Goal: Task Accomplishment & Management: Use online tool/utility

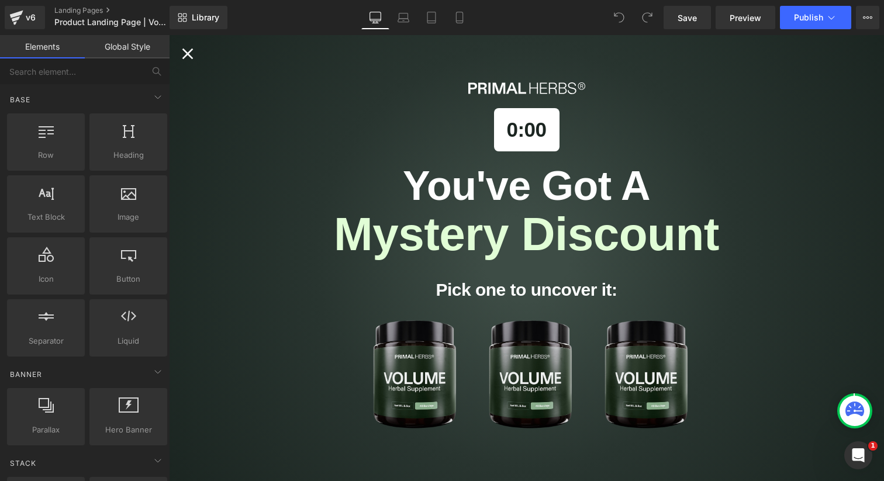
scroll to position [251, 0]
click at [531, 355] on button "Alia popup" at bounding box center [531, 375] width 132 height 117
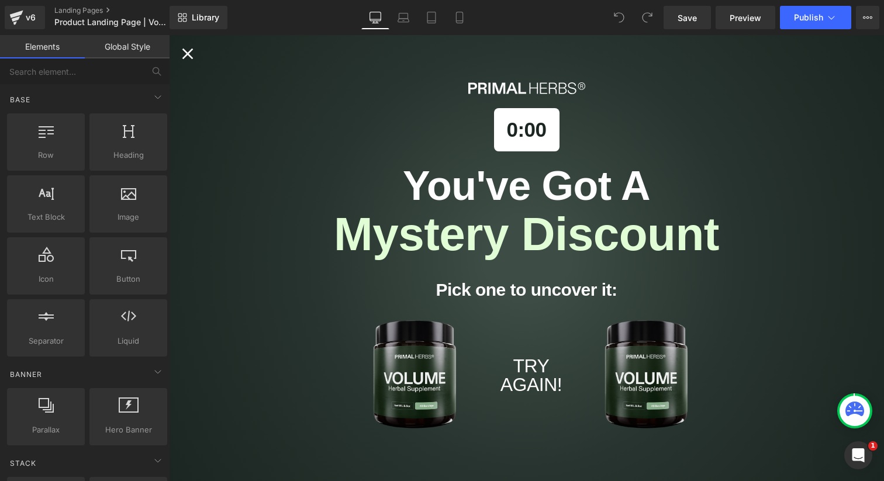
click at [178, 50] on div "0:00 You've Got A Mystery Discount Pick one to uncover it: TRY AGAIN!" at bounding box center [526, 258] width 715 height 446
click at [190, 53] on icon "Close popup" at bounding box center [187, 53] width 19 height 19
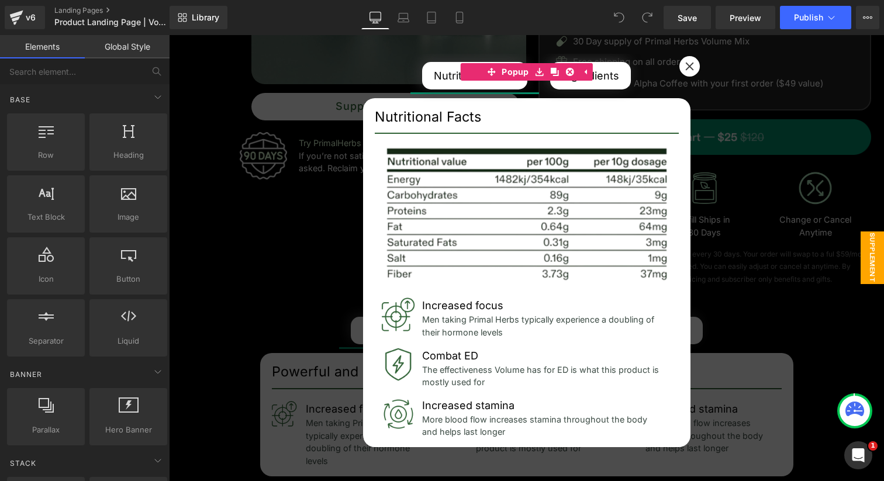
scroll to position [343, 0]
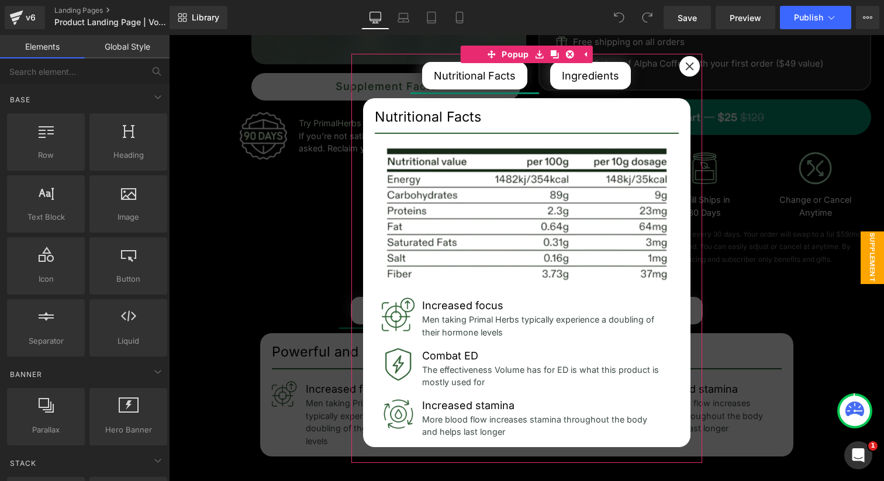
click at [684, 63] on div at bounding box center [689, 66] width 20 height 20
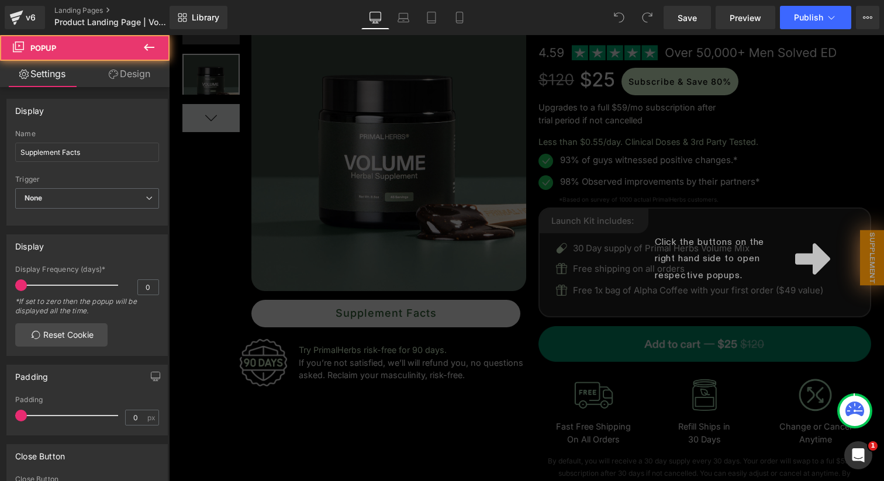
scroll to position [0, 0]
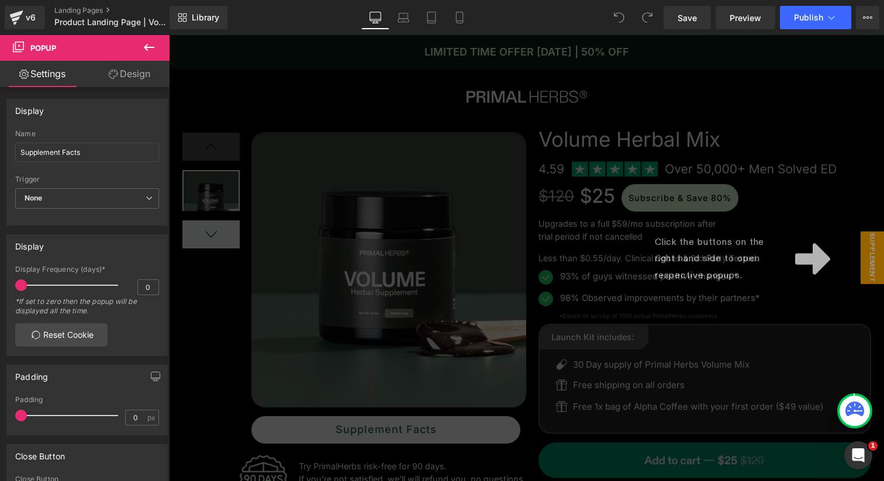
click at [851, 239] on div "Click the buttons on the right hand side to open respective popups." at bounding box center [526, 258] width 715 height 446
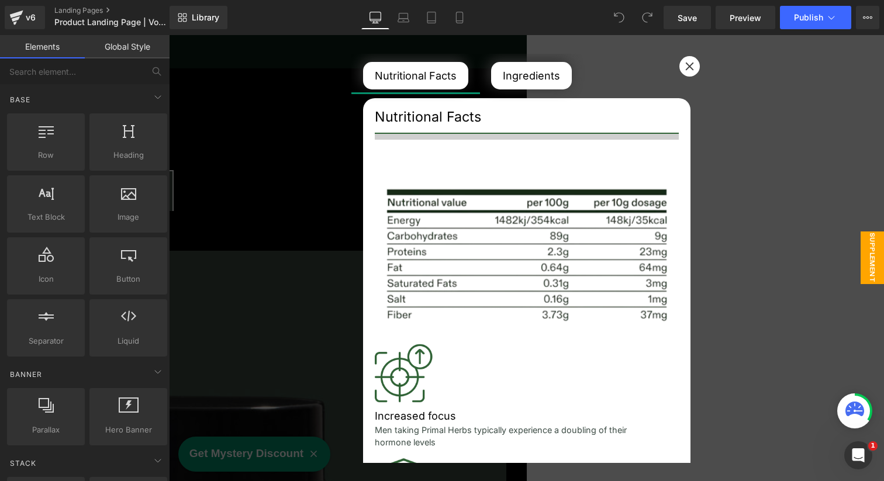
click at [689, 65] on icon at bounding box center [689, 66] width 8 height 8
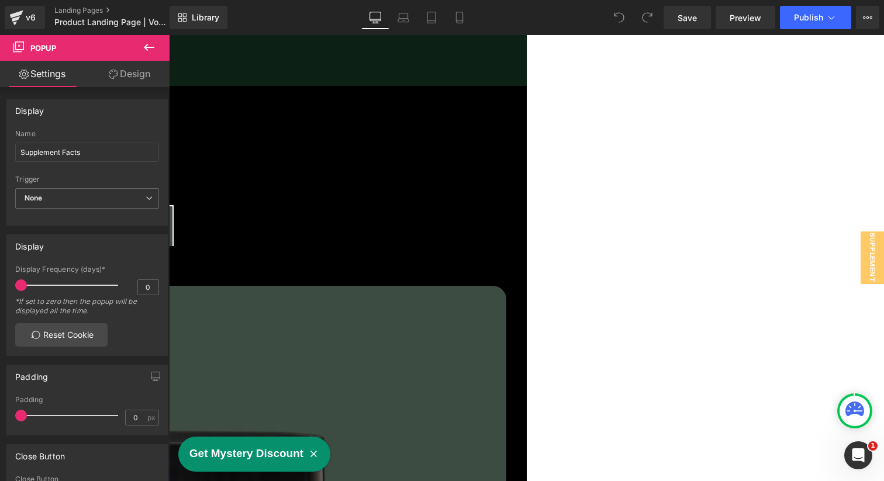
click at [345, 120] on div at bounding box center [169, 121] width 715 height 3
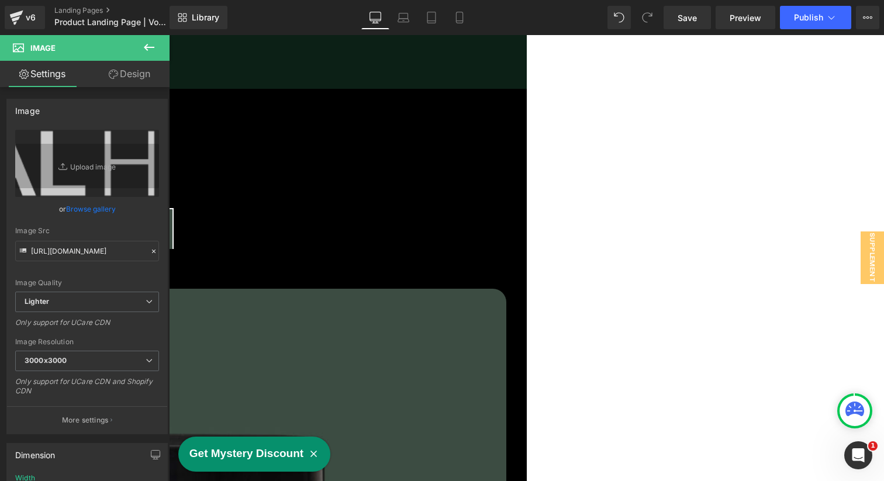
click at [527, 123] on div at bounding box center [169, 124] width 715 height 3
click at [527, 89] on div "Image Row" at bounding box center [169, 121] width 715 height 64
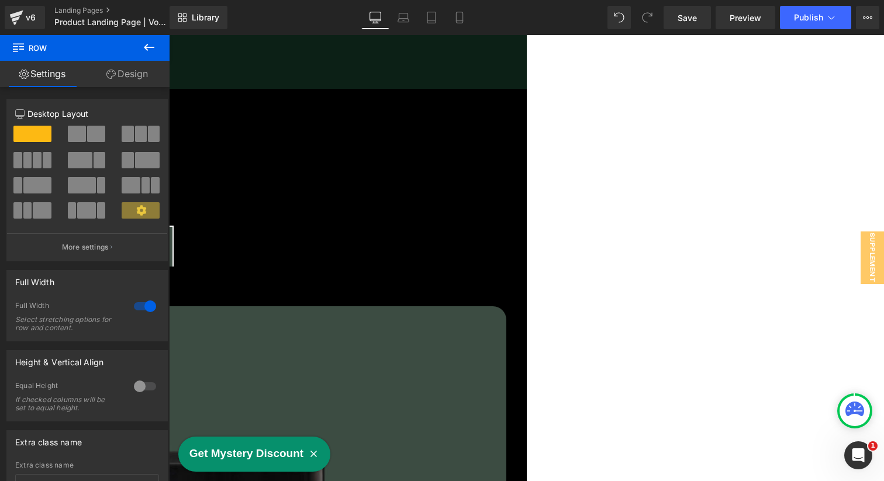
click at [527, 129] on div at bounding box center [169, 138] width 715 height 18
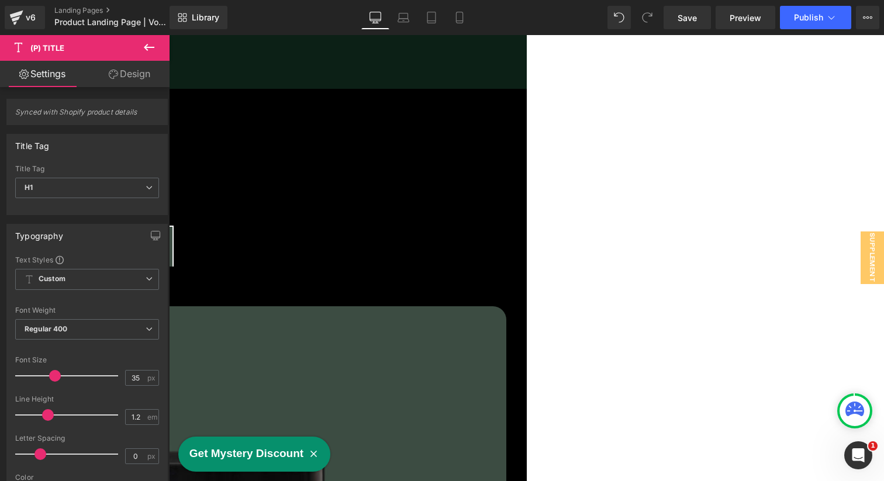
click at [412, 106] on div at bounding box center [169, 114] width 715 height 17
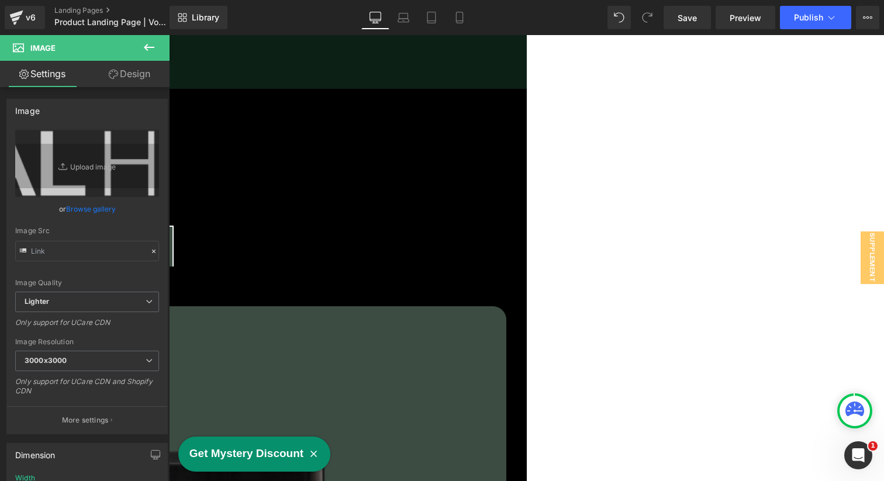
click at [334, 106] on div at bounding box center [169, 114] width 715 height 17
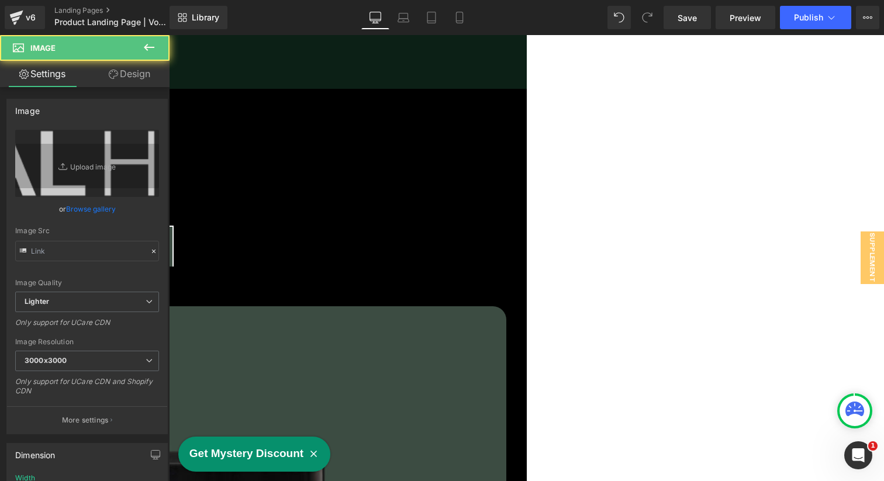
click at [327, 129] on div at bounding box center [169, 138] width 715 height 18
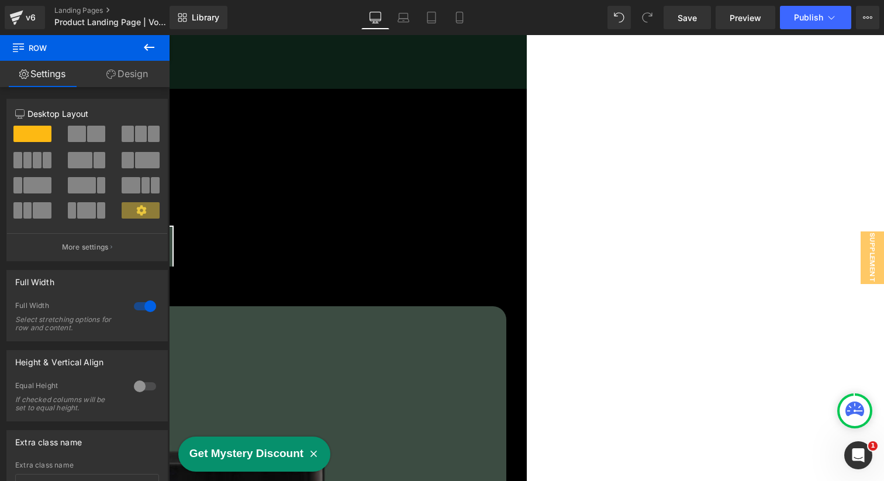
click at [201, 123] on div at bounding box center [169, 124] width 715 height 3
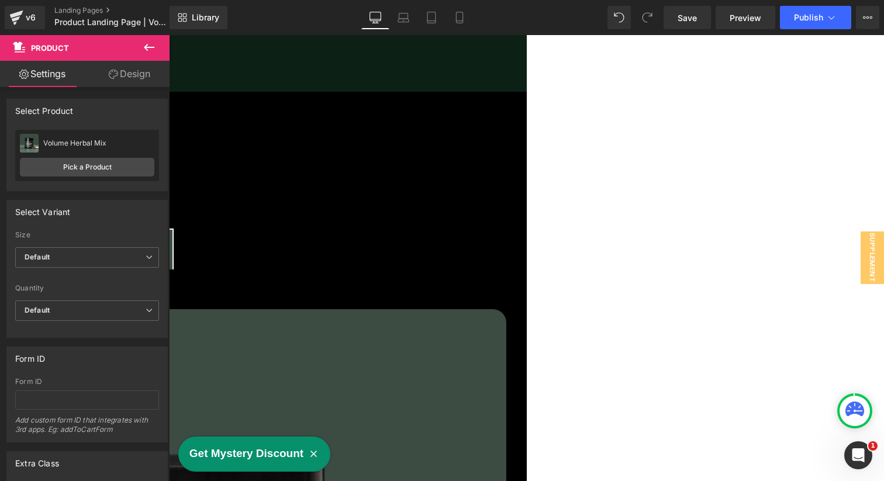
click at [119, 80] on link "Design" at bounding box center [129, 74] width 85 height 26
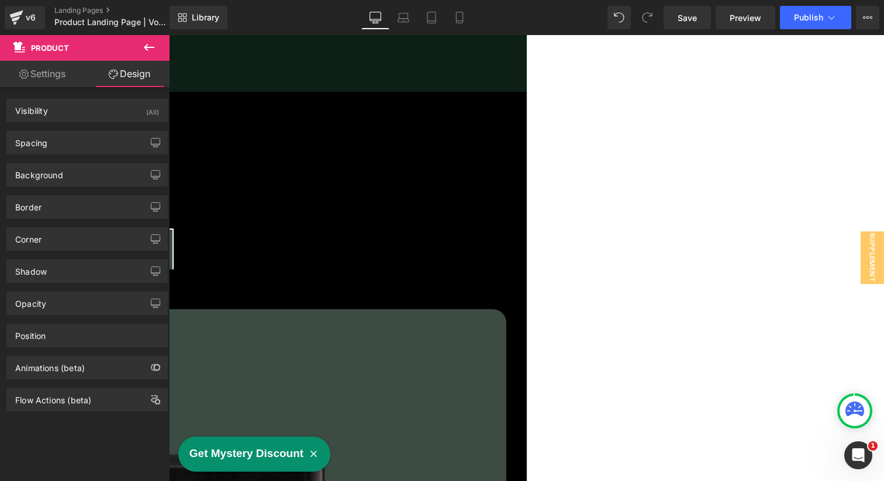
click at [54, 80] on link "Settings" at bounding box center [42, 74] width 85 height 26
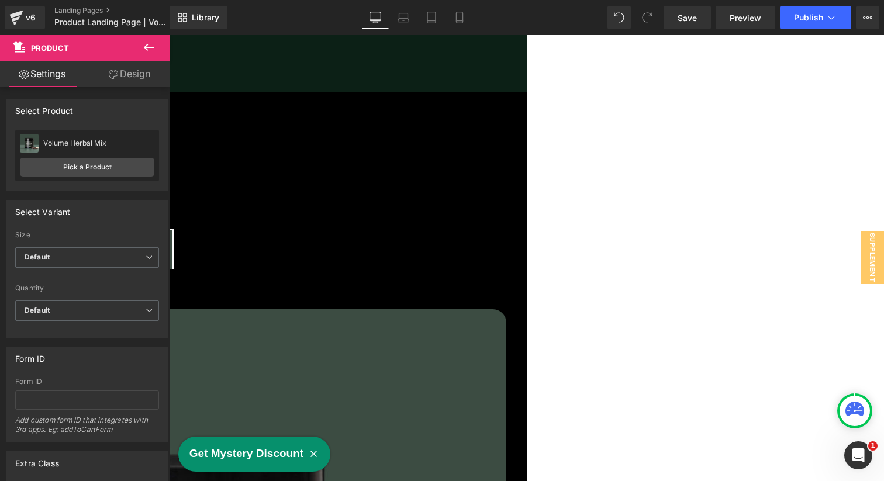
click at [435, 109] on div at bounding box center [169, 117] width 715 height 17
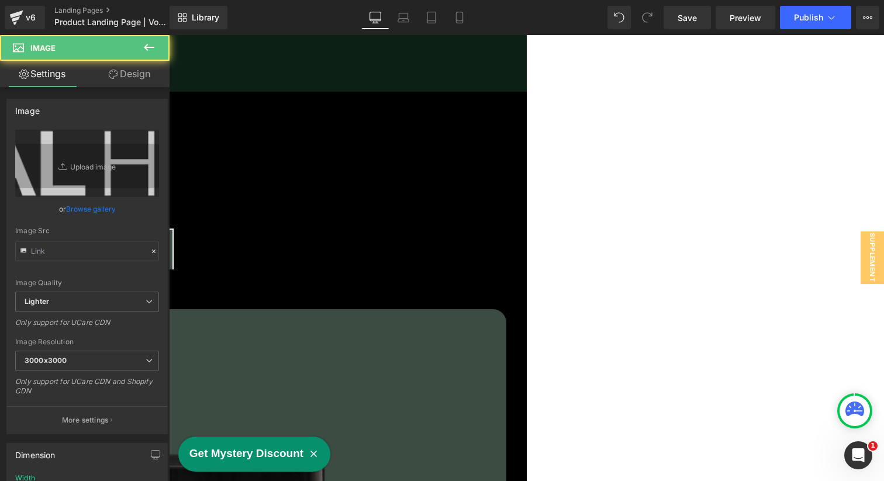
click at [435, 109] on div at bounding box center [169, 117] width 715 height 17
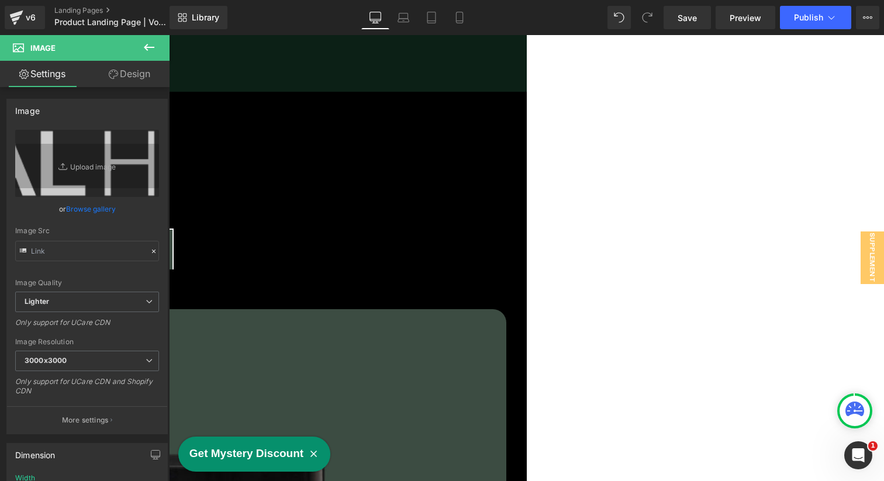
click at [435, 109] on div at bounding box center [169, 117] width 715 height 17
click at [454, 109] on div at bounding box center [169, 117] width 715 height 17
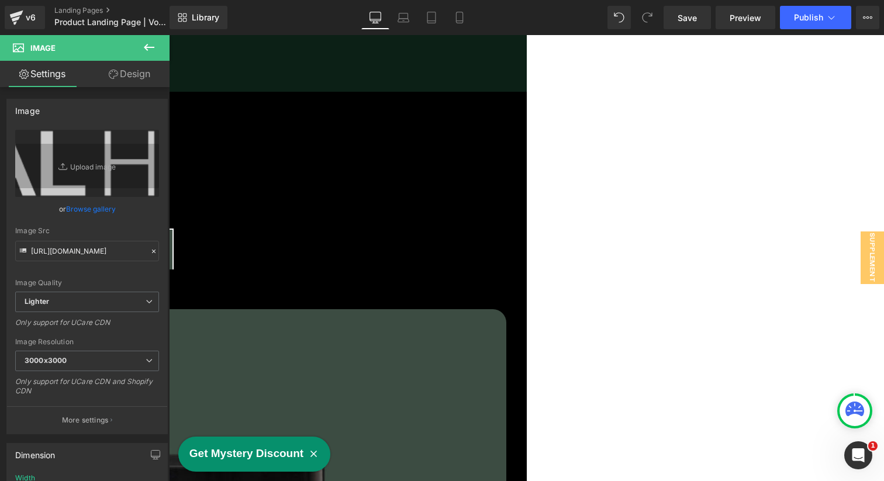
click at [169, 35] on span "Text Block" at bounding box center [169, 35] width 0 height 0
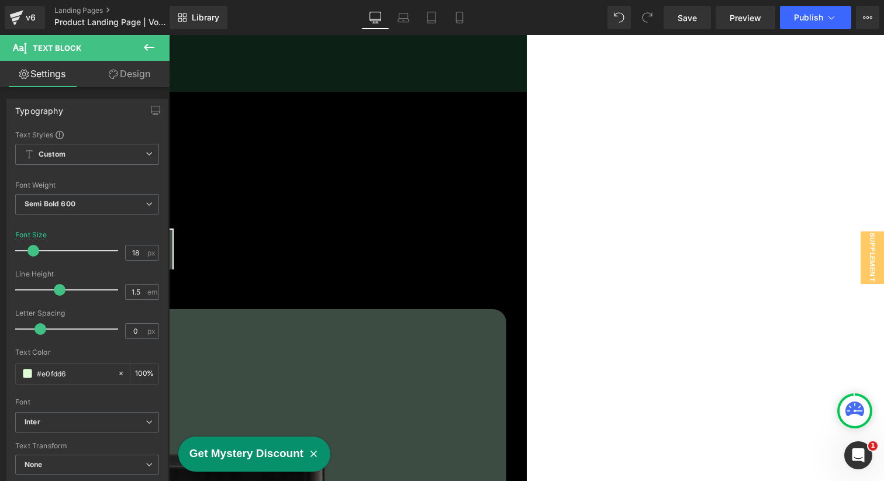
click at [527, 129] on div at bounding box center [169, 130] width 715 height 3
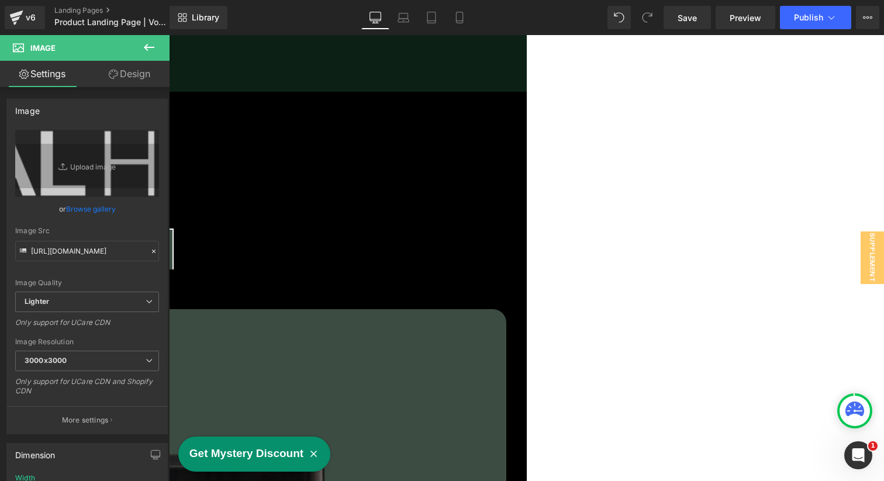
click at [169, 35] on icon at bounding box center [169, 35] width 0 height 0
click at [866, 14] on icon at bounding box center [867, 17] width 9 height 9
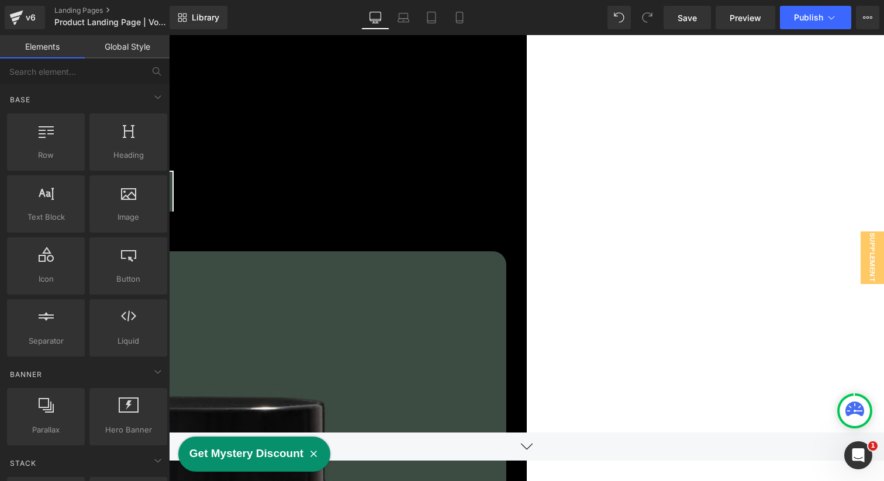
scroll to position [59, 0]
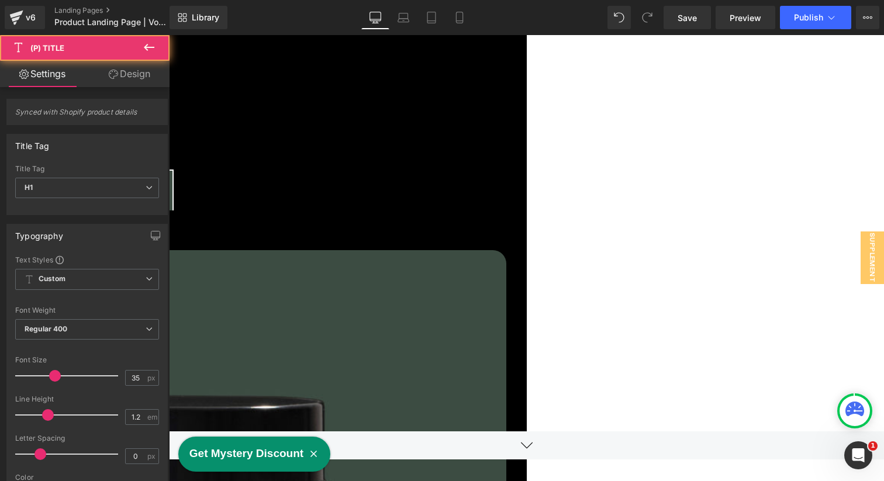
click at [169, 35] on span "Image" at bounding box center [169, 35] width 0 height 0
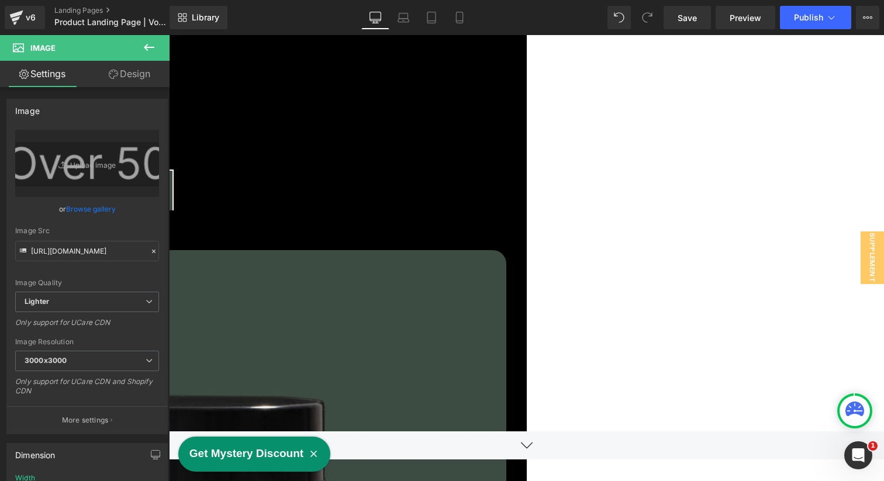
click at [169, 35] on span "Image" at bounding box center [169, 35] width 0 height 0
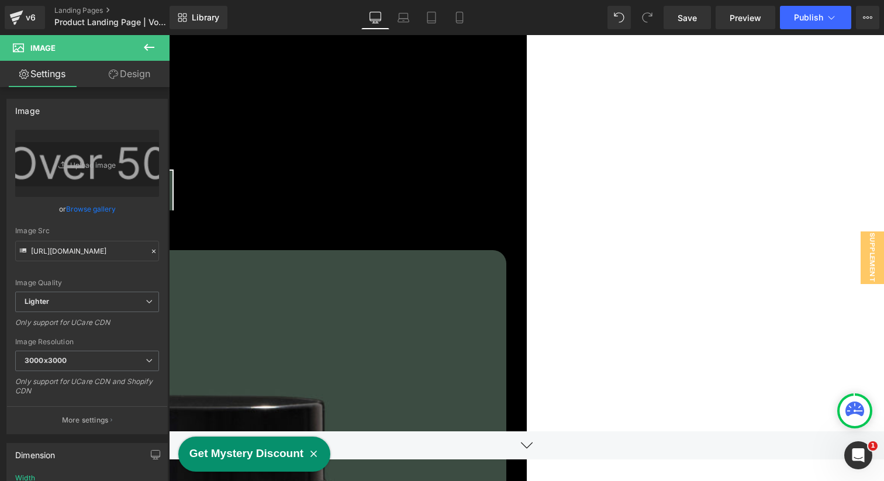
click at [169, 35] on span "Image" at bounding box center [169, 35] width 0 height 0
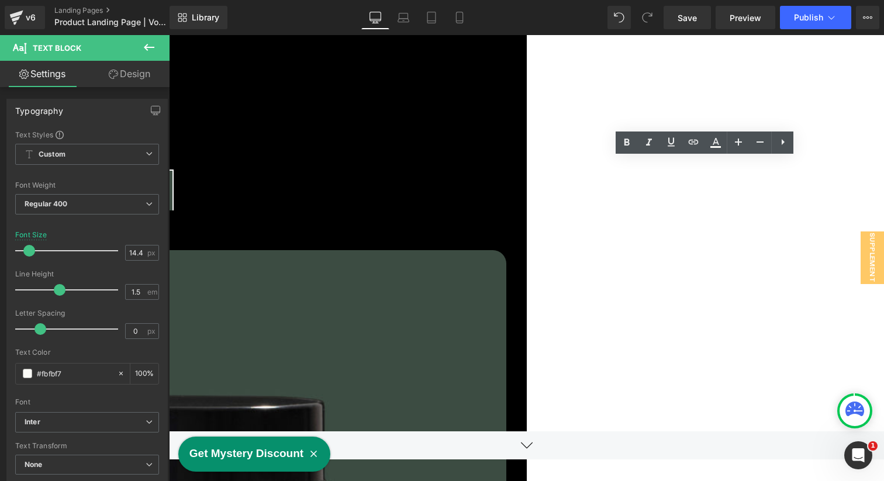
drag, startPoint x: 671, startPoint y: 168, endPoint x: 507, endPoint y: 140, distance: 166.2
copy p "Upgrades to a full $59/mo subscription after trial period if not cancelled"
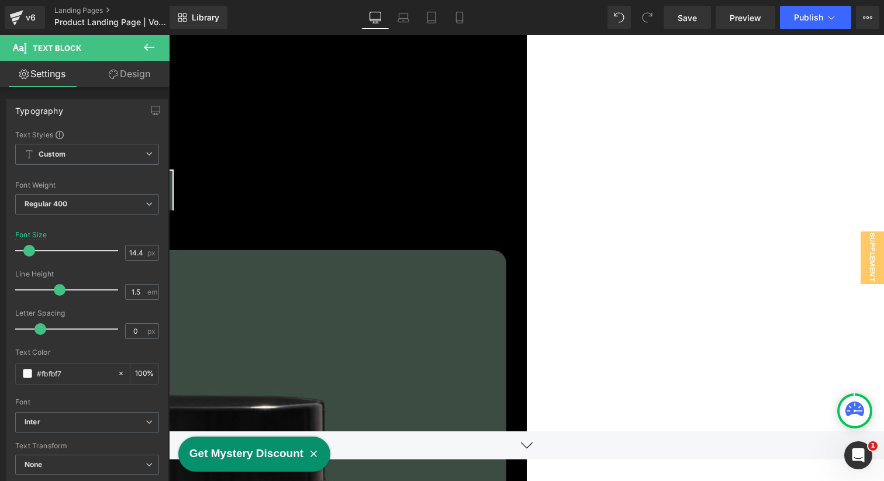
copy p "Upgrades to a full $59/mo subscription after trial period if not cancelled"
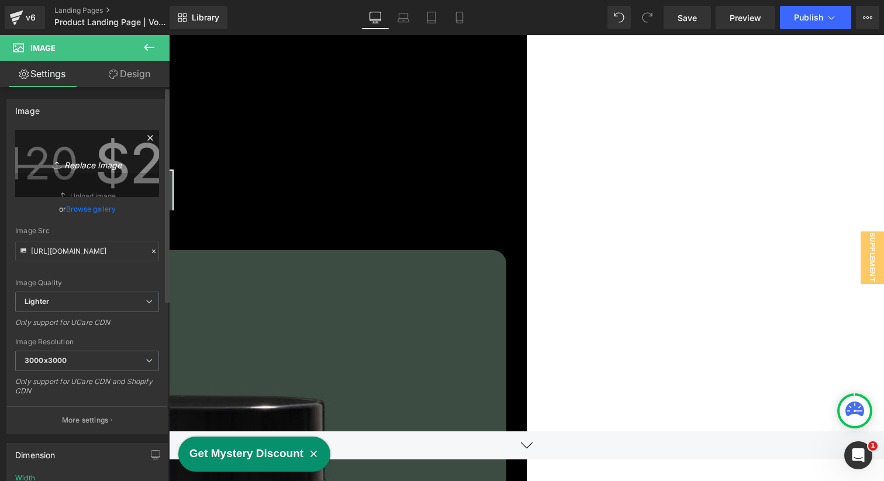
drag, startPoint x: 84, startPoint y: 169, endPoint x: 83, endPoint y: 163, distance: 6.5
click at [83, 163] on icon "Replace Image" at bounding box center [87, 163] width 94 height 15
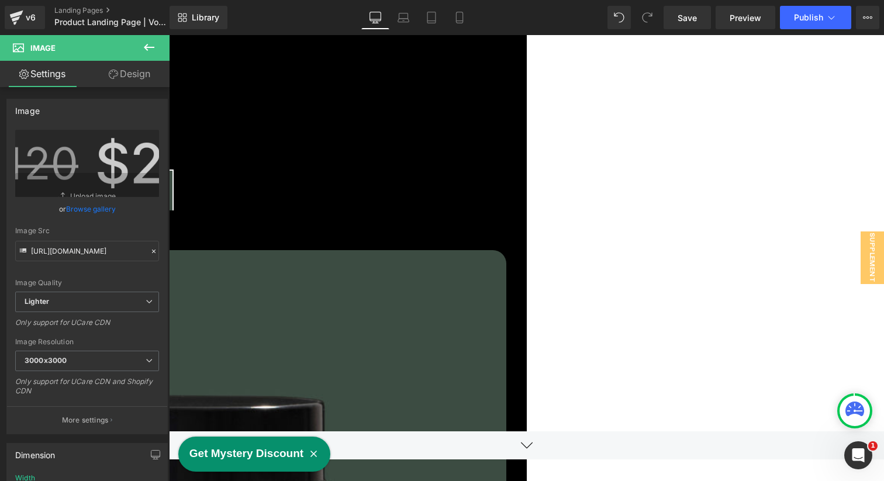
click at [169, 35] on icon at bounding box center [169, 35] width 0 height 0
click at [169, 35] on link at bounding box center [169, 35] width 0 height 0
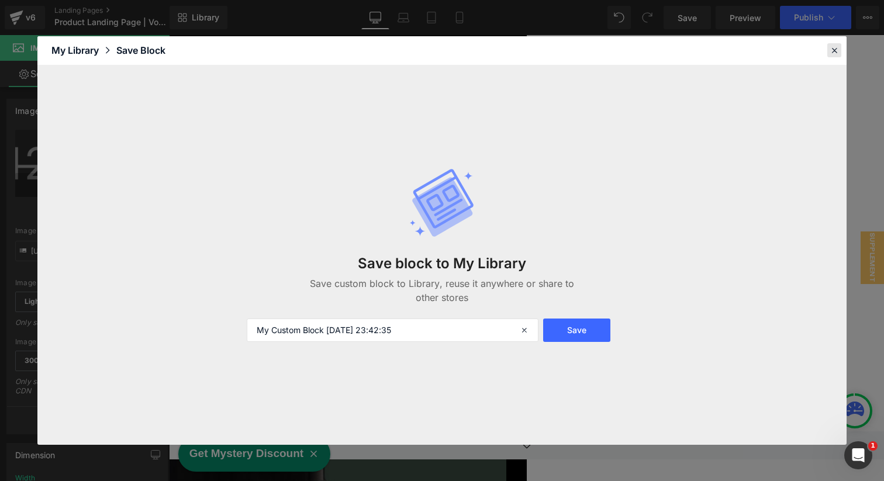
click at [836, 52] on icon at bounding box center [834, 50] width 11 height 11
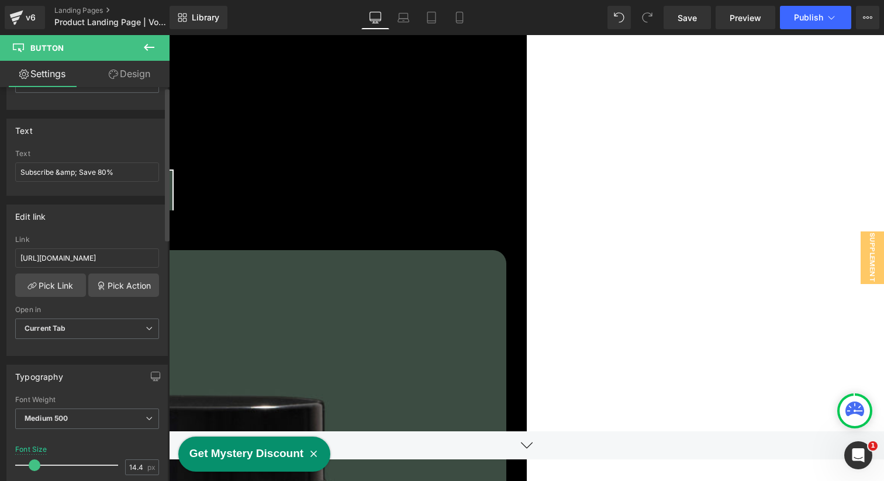
scroll to position [0, 0]
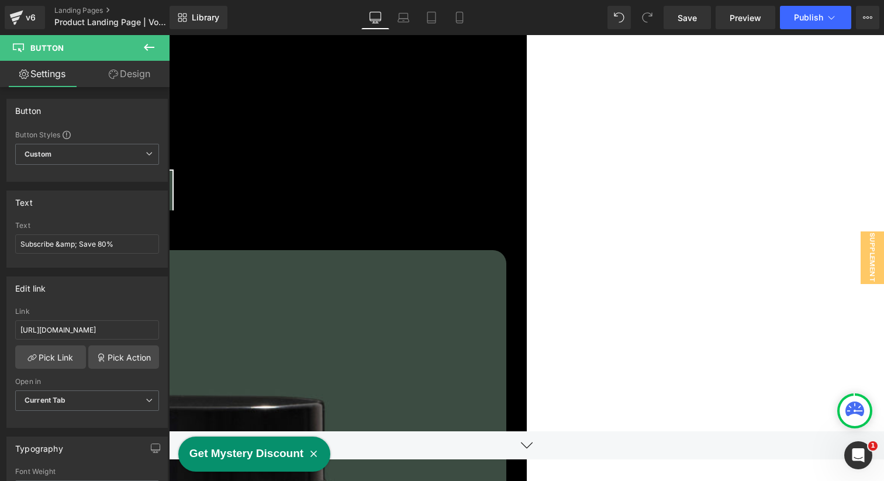
click at [109, 73] on icon at bounding box center [113, 74] width 9 height 9
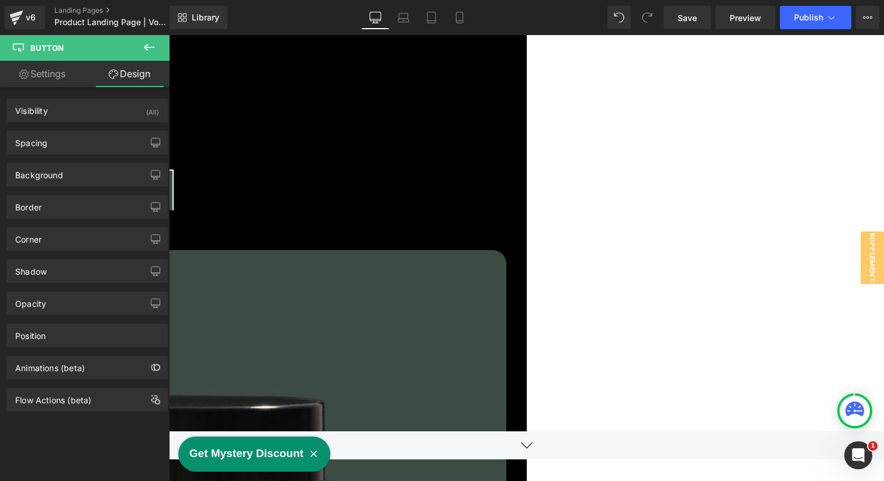
click at [51, 75] on link "Settings" at bounding box center [42, 74] width 85 height 26
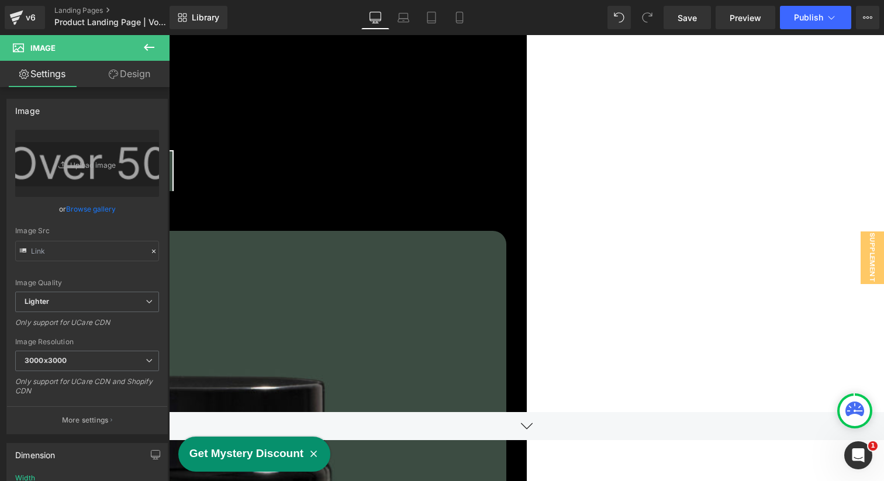
scroll to position [91, 0]
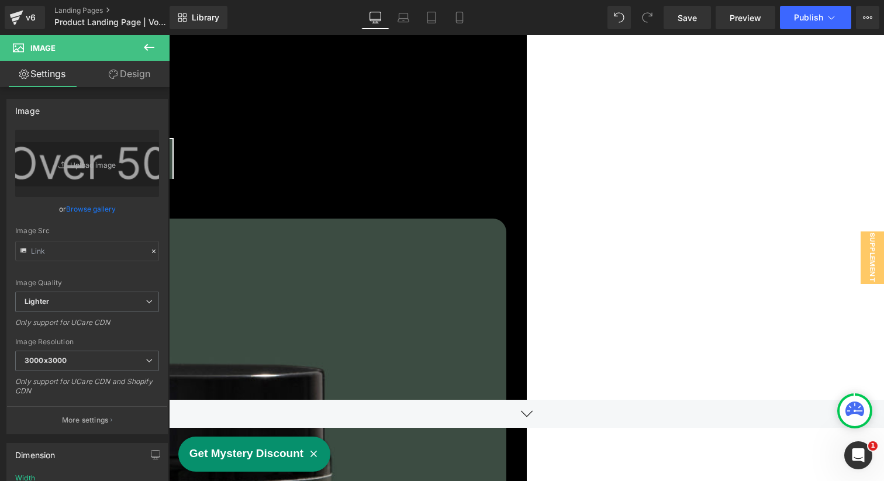
drag, startPoint x: 450, startPoint y: 250, endPoint x: 505, endPoint y: 310, distance: 82.0
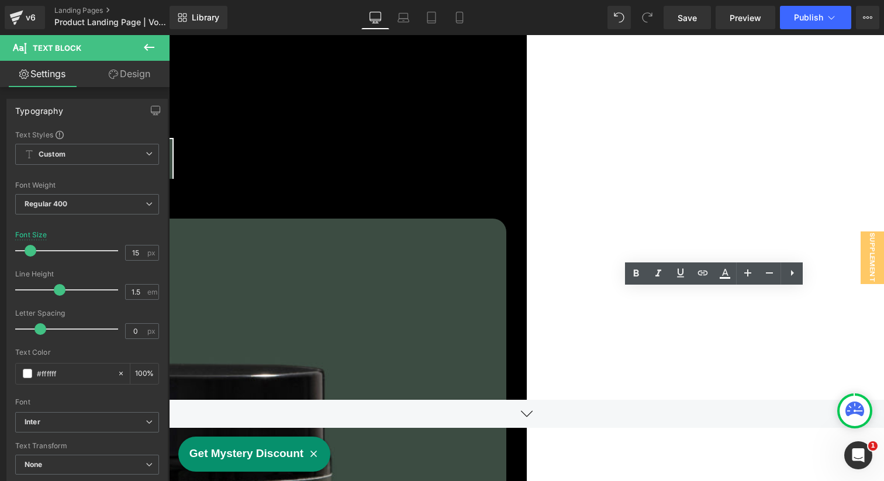
click at [169, 35] on link at bounding box center [169, 35] width 0 height 0
